Goal: Task Accomplishment & Management: Use online tool/utility

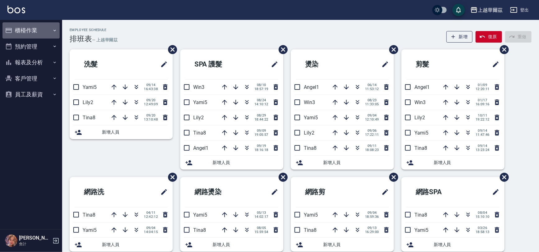
click at [25, 30] on button "櫃檯作業" at bounding box center [30, 30] width 57 height 16
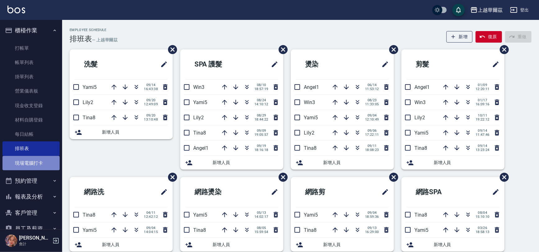
click at [37, 163] on link "現場電腦打卡" at bounding box center [30, 163] width 57 height 14
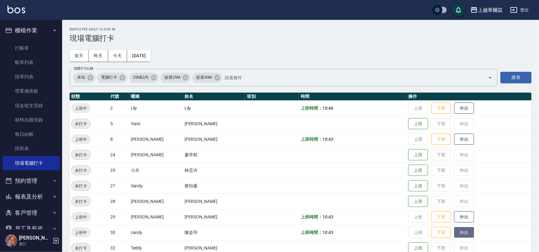
click at [454, 233] on button "外出" at bounding box center [464, 232] width 20 height 11
click at [463, 229] on button "歸來" at bounding box center [464, 232] width 20 height 11
click at [454, 217] on button "外出" at bounding box center [464, 217] width 20 height 11
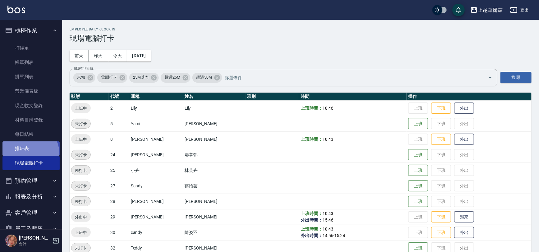
click at [27, 154] on link "排班表" at bounding box center [30, 148] width 57 height 14
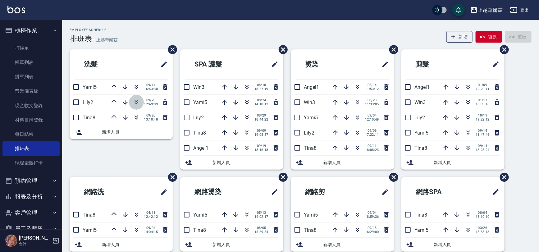
click at [135, 102] on icon "button" at bounding box center [136, 103] width 3 height 2
drag, startPoint x: 38, startPoint y: 210, endPoint x: 60, endPoint y: 213, distance: 21.7
click at [44, 210] on button "客戶管理" at bounding box center [30, 213] width 57 height 16
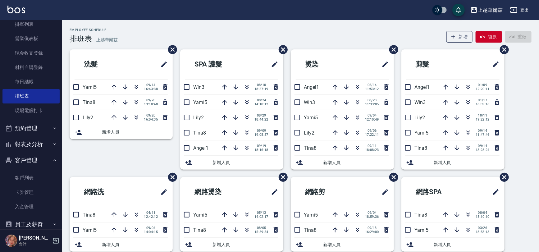
scroll to position [62, 0]
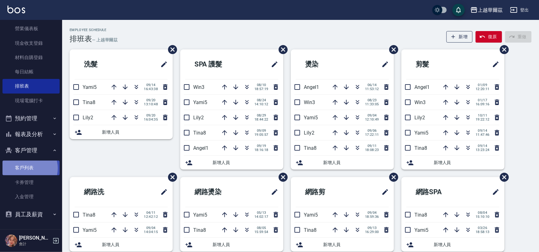
click at [28, 168] on link "客戶列表" at bounding box center [30, 168] width 57 height 14
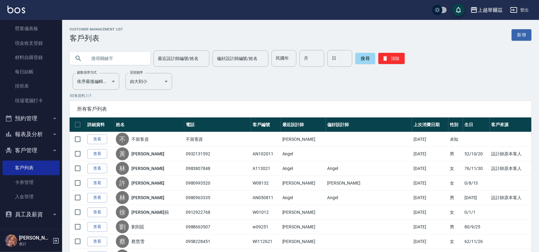
click at [106, 58] on input "text" at bounding box center [116, 58] width 58 height 17
click at [41, 103] on link "現場電腦打卡" at bounding box center [30, 101] width 57 height 14
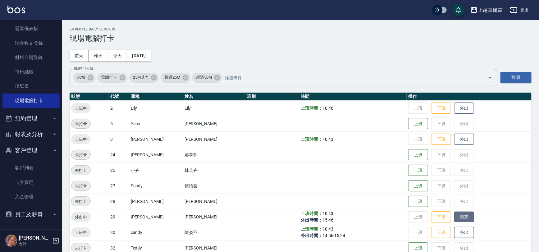
click at [454, 216] on button "歸來" at bounding box center [464, 217] width 20 height 11
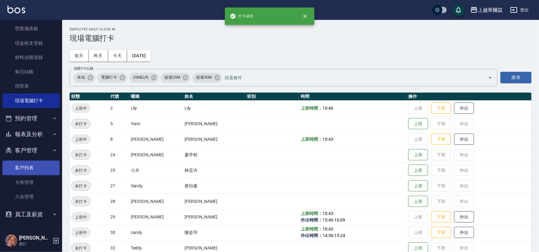
click at [31, 167] on link "客戶列表" at bounding box center [30, 168] width 57 height 14
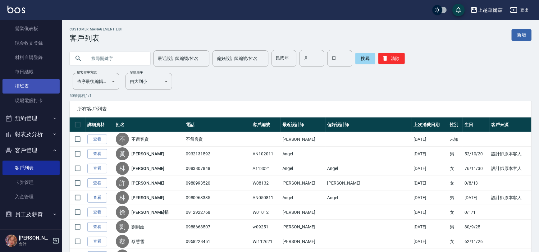
click at [25, 87] on link "排班表" at bounding box center [30, 86] width 57 height 14
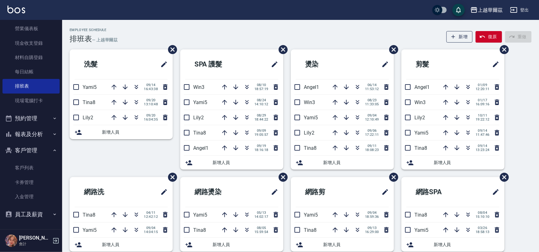
click at [152, 31] on div "Employee Schedule 排班表 — 上越華爾茲 新增 復原 重做" at bounding box center [301, 35] width 462 height 15
